Goal: Transaction & Acquisition: Obtain resource

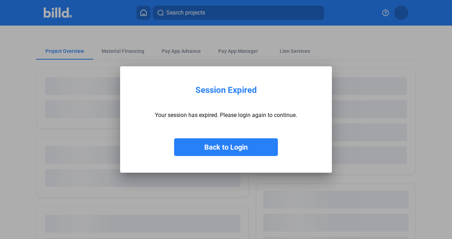
click at [218, 145] on button "Back to Login" at bounding box center [226, 147] width 104 height 18
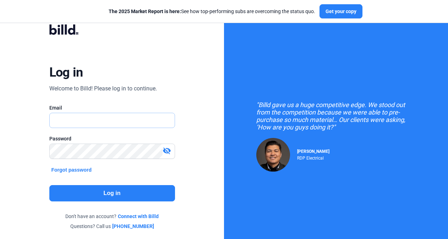
type input "[EMAIL_ADDRESS][DOMAIN_NAME]"
click at [119, 190] on button "Log in" at bounding box center [112, 193] width 126 height 16
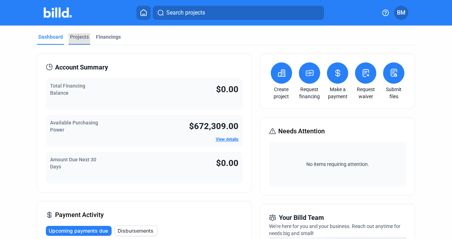
click at [85, 41] on div "Projects" at bounding box center [80, 38] width 22 height 11
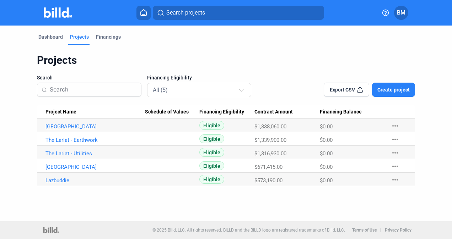
click at [83, 126] on link "[GEOGRAPHIC_DATA]" at bounding box center [95, 127] width 100 height 6
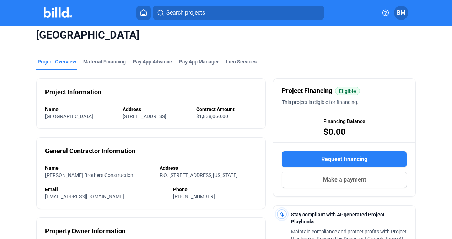
scroll to position [4, 0]
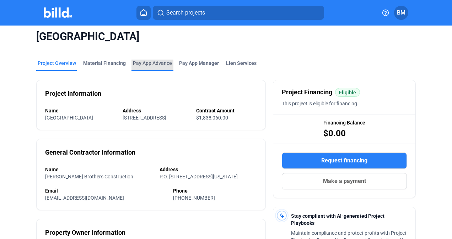
click at [138, 64] on div "Pay App Advance" at bounding box center [152, 63] width 39 height 7
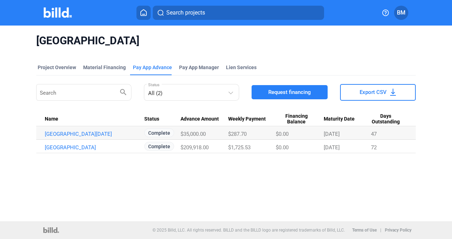
click at [262, 88] on button "Request financing" at bounding box center [289, 92] width 76 height 14
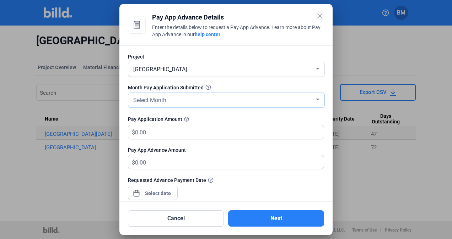
click at [205, 98] on div "Select Month" at bounding box center [223, 100] width 182 height 10
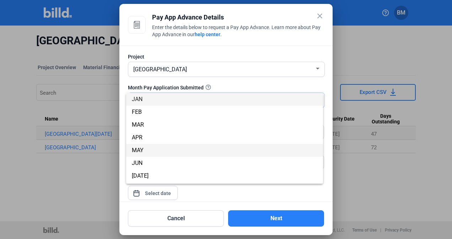
scroll to position [30, 0]
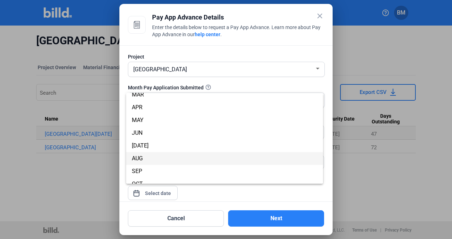
click at [185, 158] on span "AUG" at bounding box center [224, 158] width 185 height 13
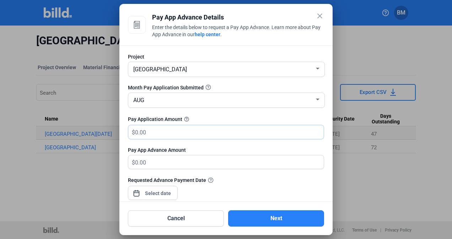
click at [191, 135] on input "text" at bounding box center [229, 132] width 189 height 14
click at [152, 132] on input "text" at bounding box center [229, 132] width 189 height 14
type input "174"
type input "174.00"
click at [152, 132] on input "174" at bounding box center [229, 132] width 189 height 14
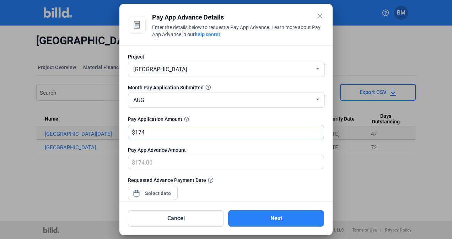
click at [146, 132] on input "174" at bounding box center [229, 132] width 189 height 14
click at [176, 131] on input "174" at bounding box center [229, 132] width 189 height 14
type input "1747"
type input "1,747.00"
type input "1,7471"
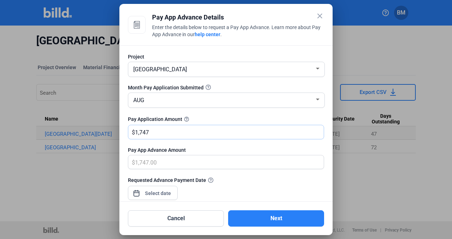
type input "17,471.00"
type input "17,4714"
type input "174,714.00"
type input "174,714.1"
type input "174,714.10"
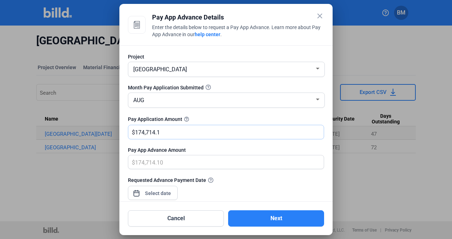
type input "174,714.12"
click at [187, 148] on div "Pay App Advance Amount" at bounding box center [226, 150] width 196 height 7
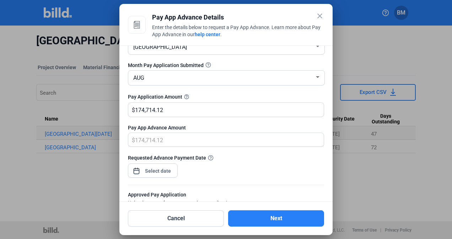
scroll to position [23, 0]
click at [158, 173] on div "close Pay App Advance Details Enter the details below to request a Pay App Adva…" at bounding box center [226, 119] width 452 height 239
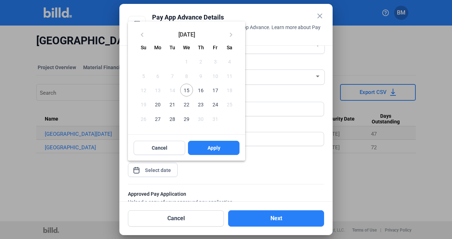
click at [185, 93] on span "15" at bounding box center [186, 90] width 13 height 13
click at [207, 151] on span "Apply" at bounding box center [213, 147] width 13 height 7
type input "[DATE]"
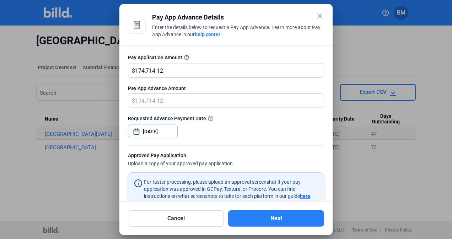
scroll to position [64, 0]
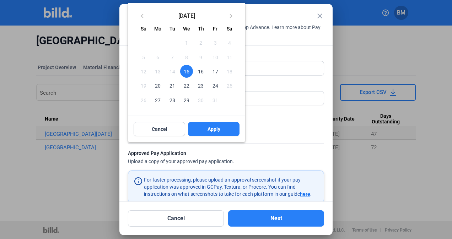
click at [275, 131] on div at bounding box center [226, 119] width 452 height 239
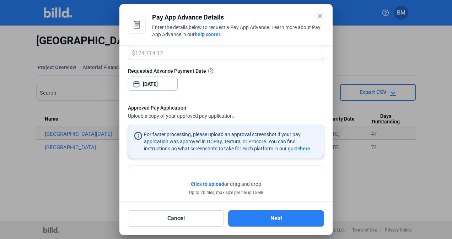
scroll to position [129, 0]
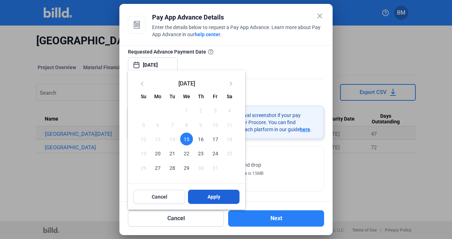
click at [210, 198] on span "Apply" at bounding box center [213, 196] width 13 height 7
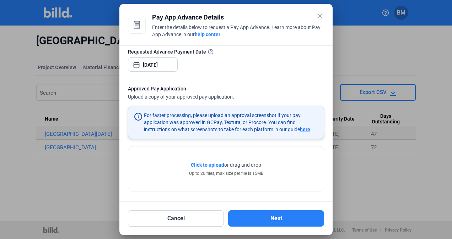
click at [204, 164] on span "Click to upload" at bounding box center [207, 165] width 33 height 6
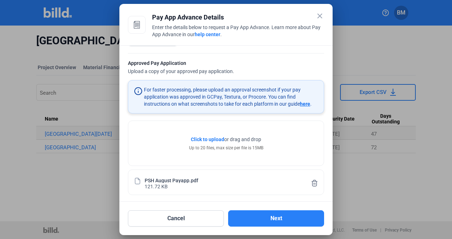
scroll to position [155, 0]
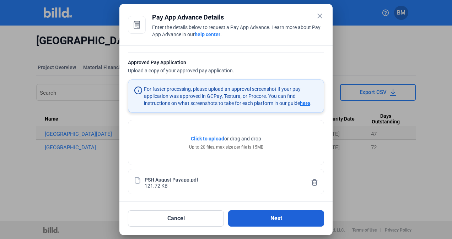
click at [280, 215] on button "Next" at bounding box center [276, 219] width 96 height 16
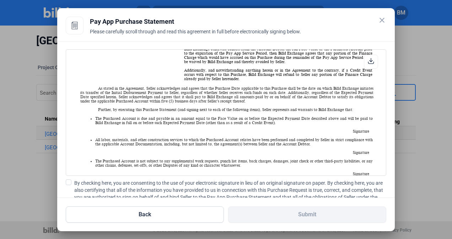
scroll to position [268, 0]
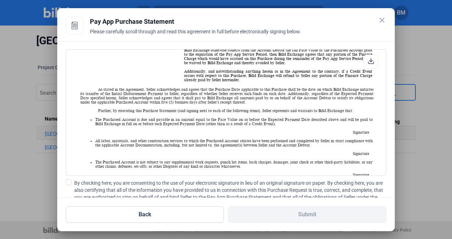
click at [70, 180] on span at bounding box center [69, 183] width 6 height 6
click at [0, 0] on input "By checking here, you are consenting to the use of your electronic signature in…" at bounding box center [0, 0] width 0 height 0
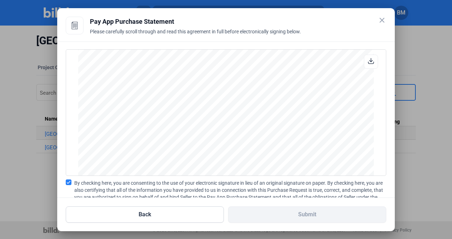
scroll to position [66, 0]
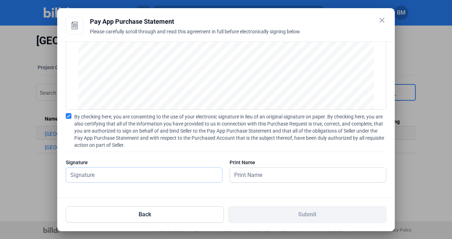
click at [176, 173] on input "text" at bounding box center [140, 175] width 148 height 15
type input "[PERSON_NAME]"
drag, startPoint x: 235, startPoint y: 186, endPoint x: 244, endPoint y: 178, distance: 12.3
click at [236, 185] on div "PAY APP PURCHASE STATEMENT This PAY APP PURCHASE STATEMENT is being executed an…" at bounding box center [225, 120] width 337 height 157
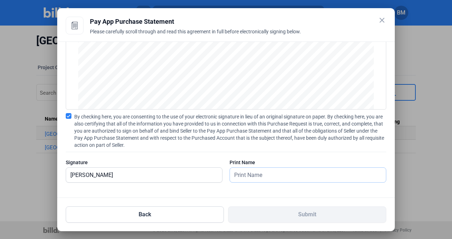
click at [245, 174] on input "text" at bounding box center [304, 175] width 148 height 15
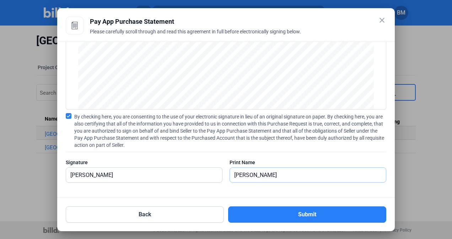
type input "[PERSON_NAME]"
click at [222, 194] on div "PAY APP PURCHASE STATEMENT This PAY APP PURCHASE STATEMENT is being executed an…" at bounding box center [225, 120] width 337 height 157
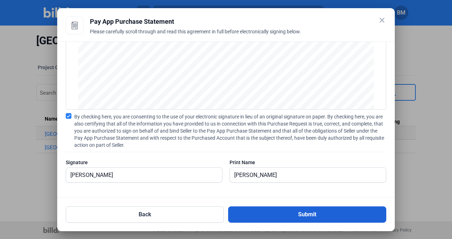
click at [247, 207] on button "Submit" at bounding box center [307, 215] width 158 height 16
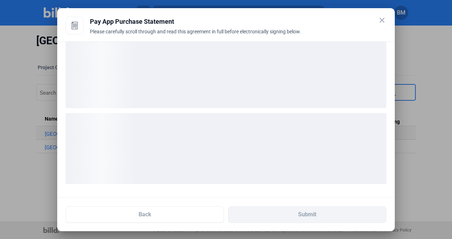
scroll to position [12, 0]
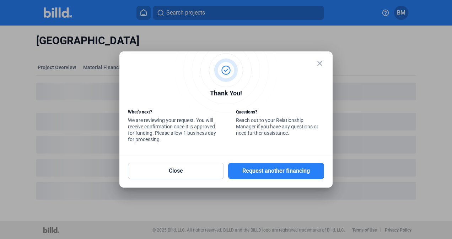
click at [319, 64] on mat-icon "close" at bounding box center [319, 63] width 9 height 9
